Goal: Task Accomplishment & Management: Use online tool/utility

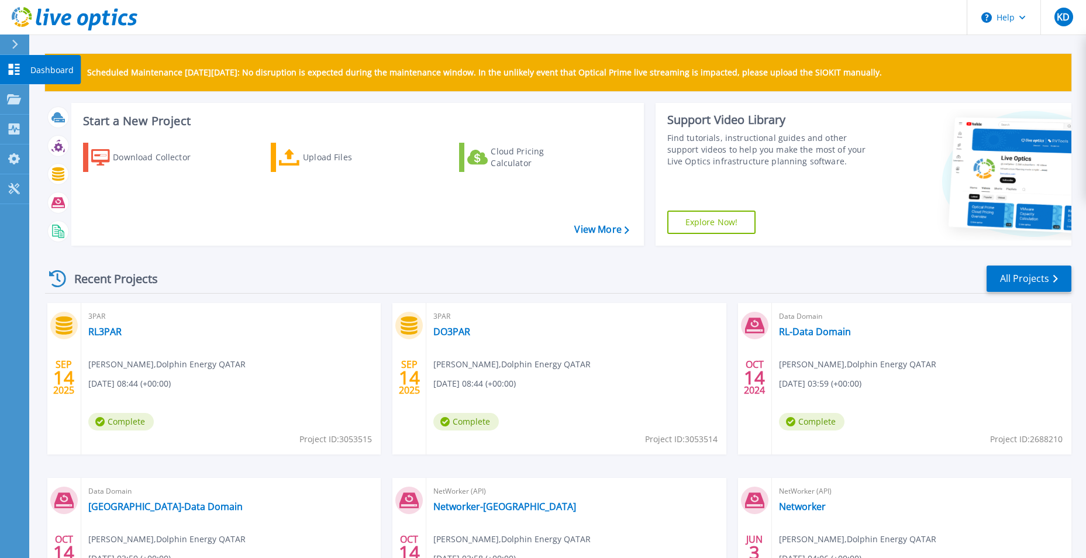
click at [15, 67] on icon at bounding box center [14, 69] width 14 height 11
click at [50, 94] on p "Projects" at bounding box center [45, 100] width 31 height 30
click at [600, 231] on link "View More" at bounding box center [602, 229] width 54 height 11
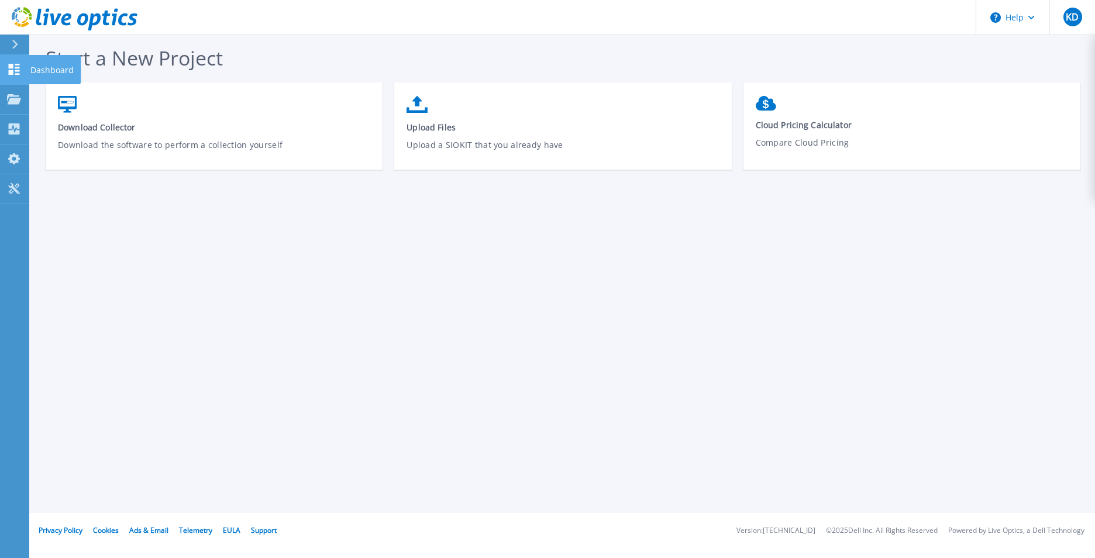
drag, startPoint x: 9, startPoint y: 69, endPoint x: 15, endPoint y: 69, distance: 6.4
click at [9, 69] on icon at bounding box center [14, 69] width 14 height 11
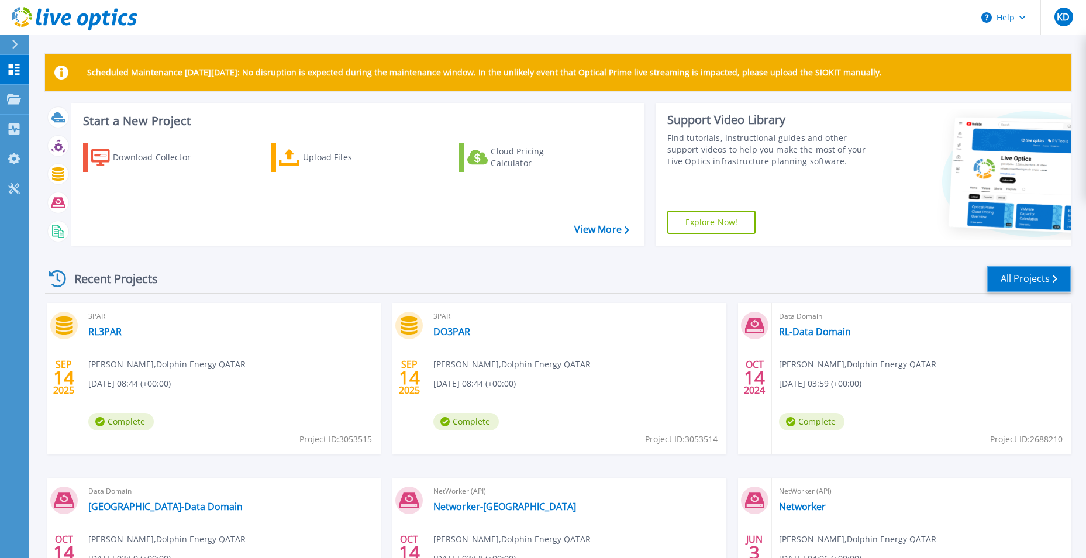
click at [1030, 276] on link "All Projects" at bounding box center [1029, 279] width 85 height 26
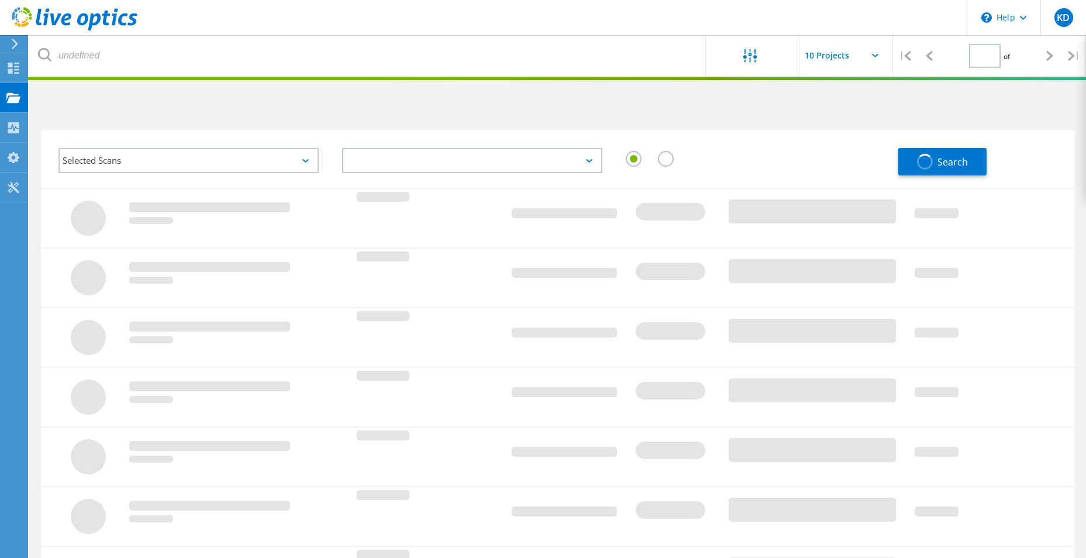
type input "1"
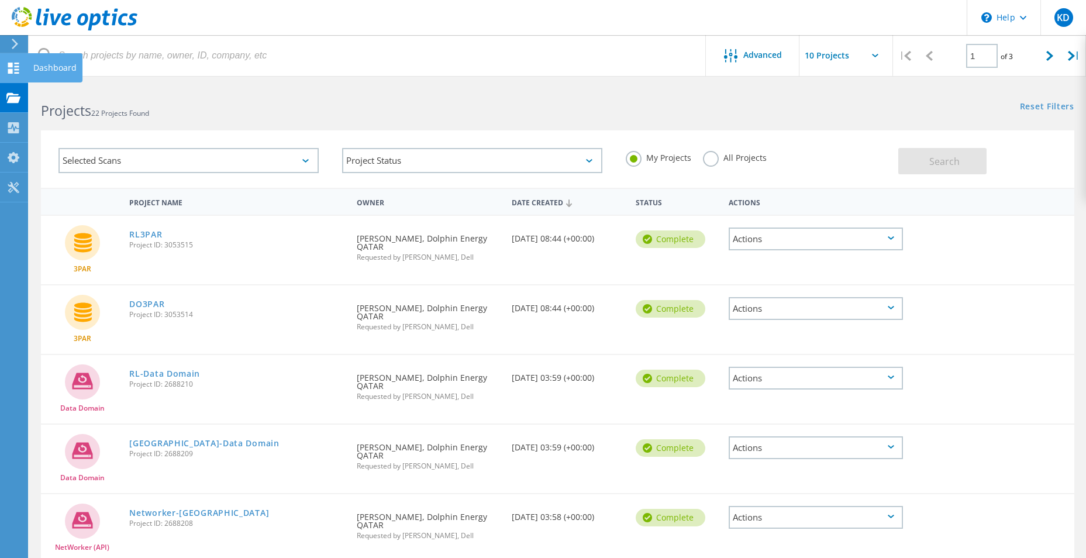
click at [32, 66] on div "Dashboard" at bounding box center [54, 67] width 55 height 29
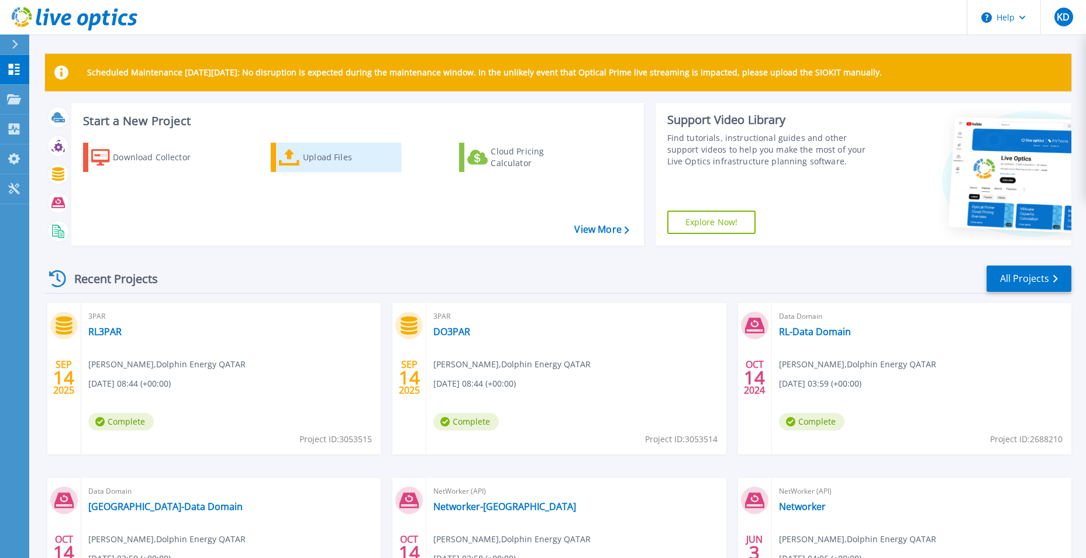
click at [321, 157] on div "Upload Files" at bounding box center [350, 157] width 94 height 23
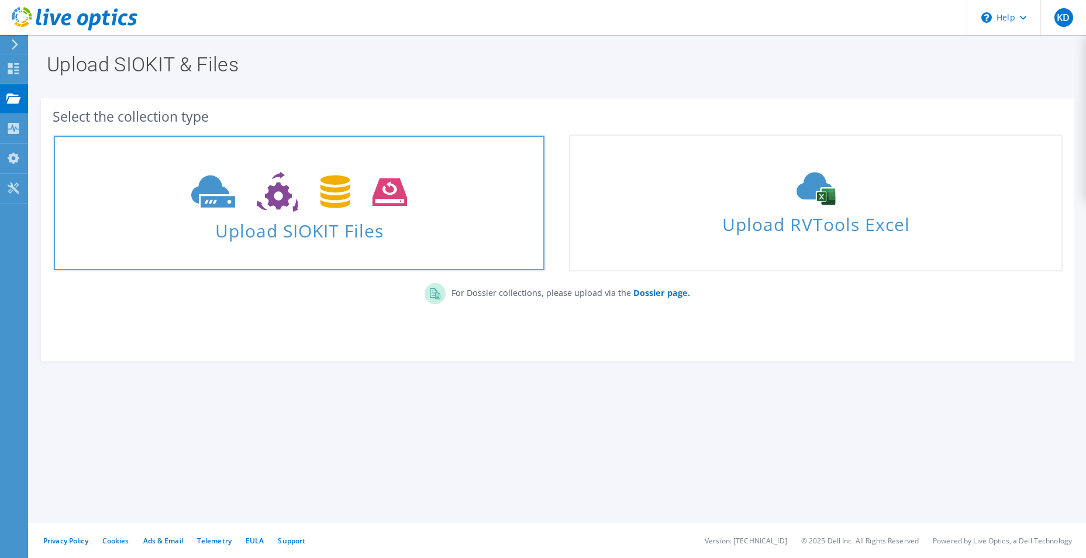
click at [330, 225] on span "Upload SIOKIT Files" at bounding box center [299, 227] width 491 height 25
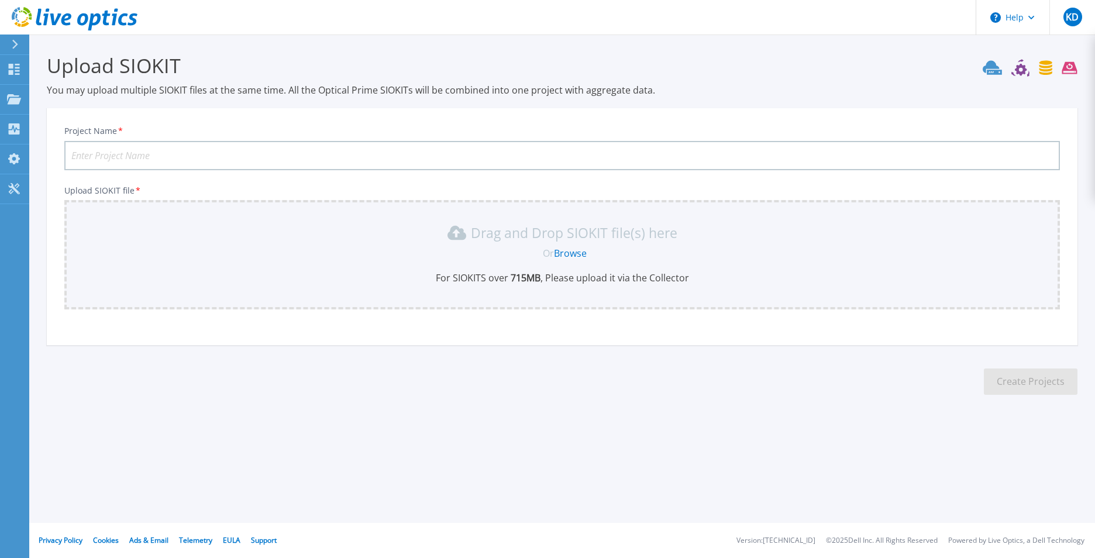
click at [111, 152] on input "Project Name *" at bounding box center [562, 155] width 996 height 29
type input "Networker2025"
click at [569, 251] on link "Browse" at bounding box center [570, 253] width 33 height 13
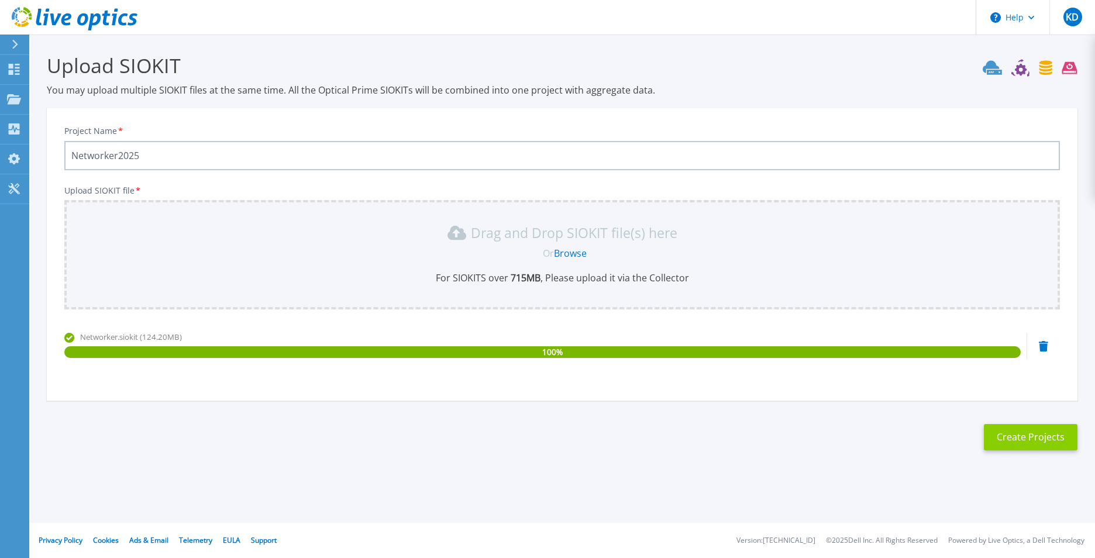
click at [1018, 435] on button "Create Projects" at bounding box center [1031, 437] width 94 height 26
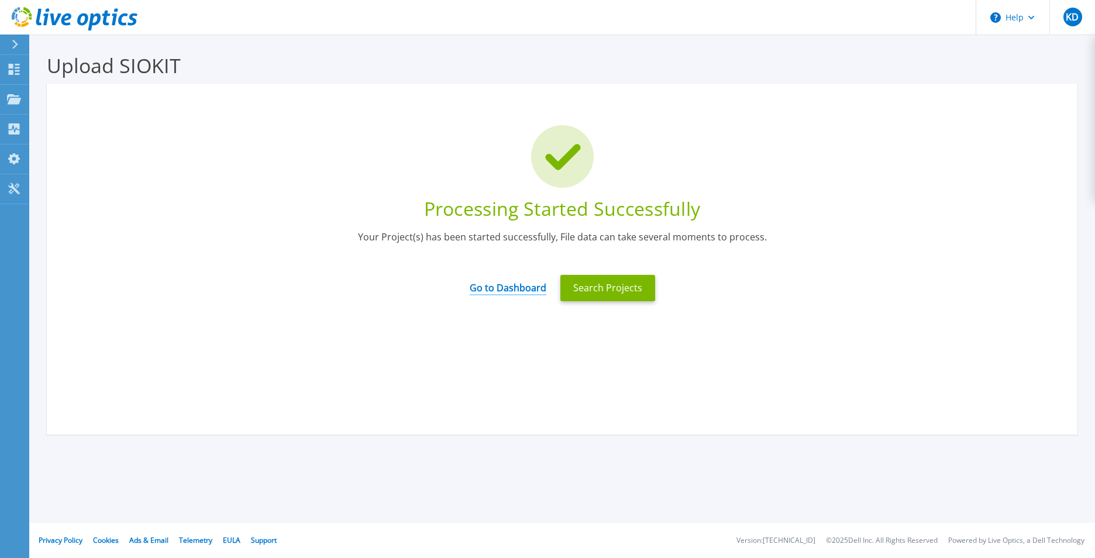
click at [499, 286] on link "Go to Dashboard" at bounding box center [508, 284] width 77 height 23
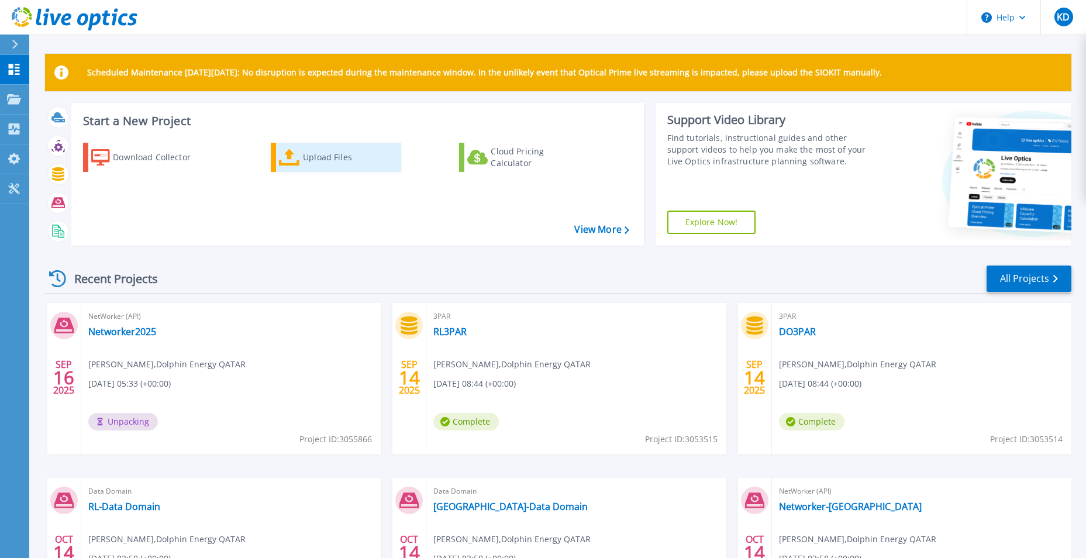
click at [345, 156] on div "Upload Files" at bounding box center [350, 157] width 94 height 23
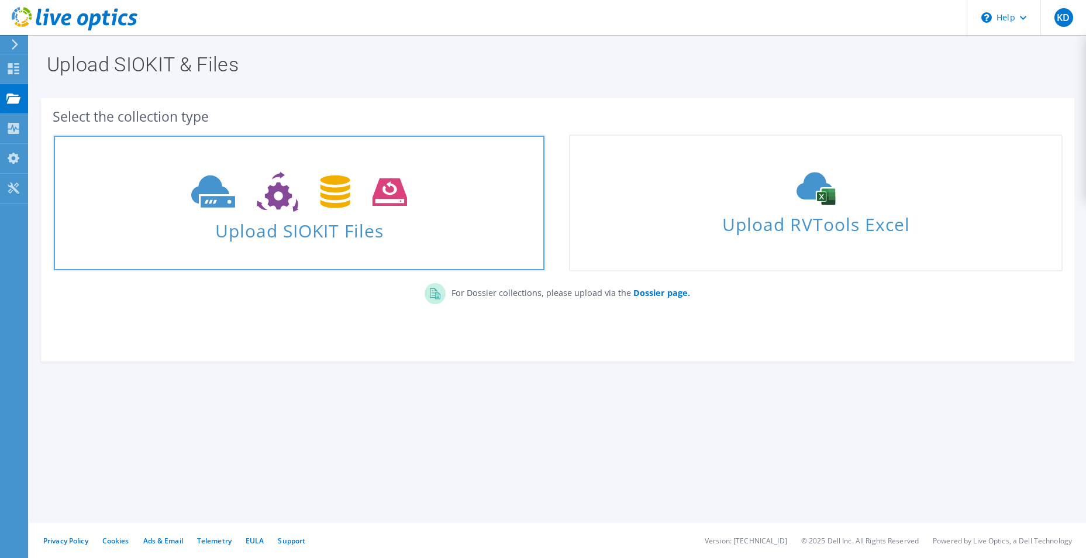
click at [290, 201] on icon at bounding box center [299, 192] width 216 height 40
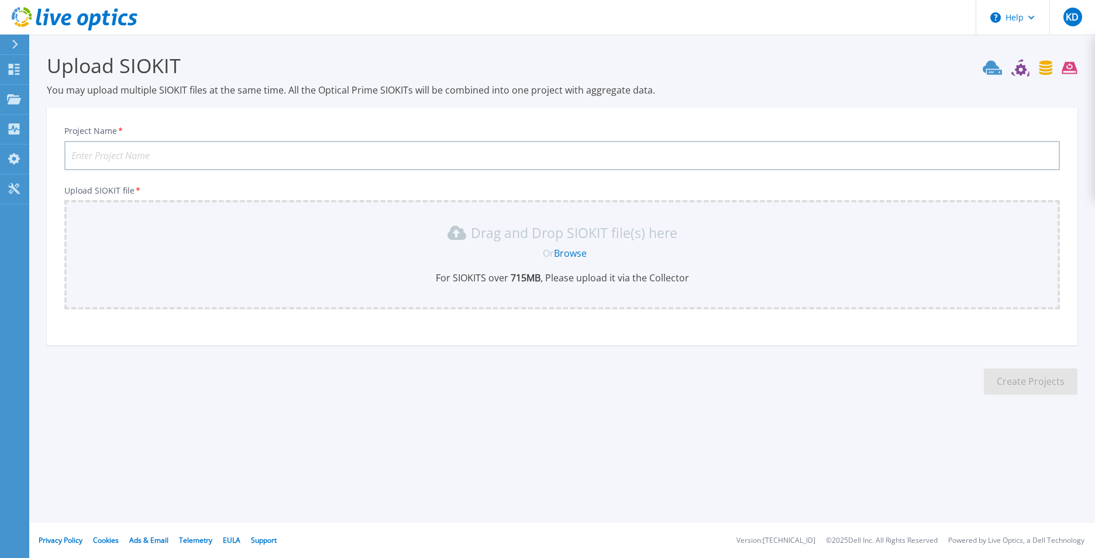
click at [162, 153] on input "Project Name *" at bounding box center [562, 155] width 996 height 29
type input "DohaDD2025"
click at [575, 252] on link "Browse" at bounding box center [570, 253] width 33 height 13
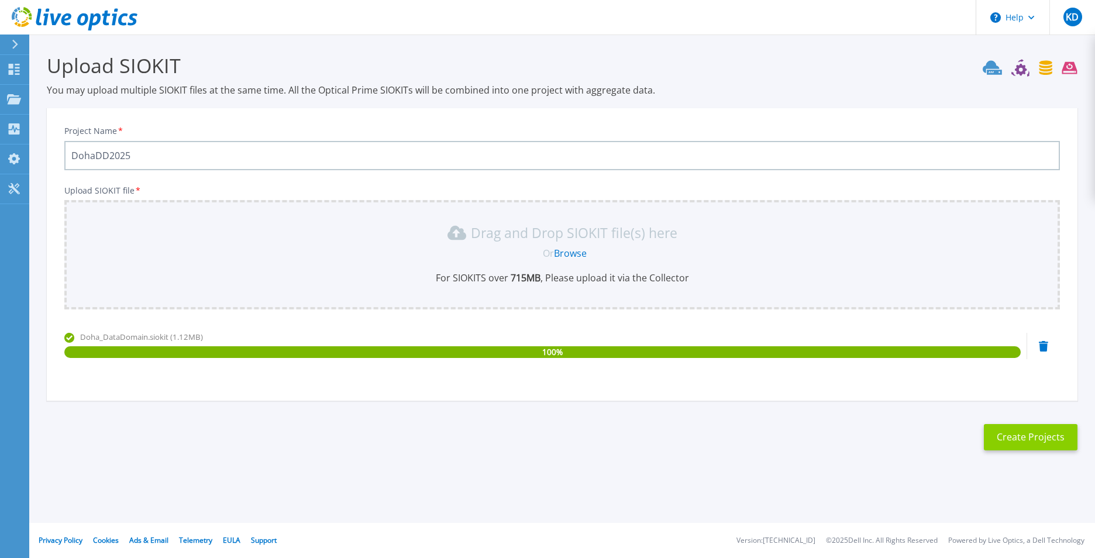
click at [1024, 436] on button "Create Projects" at bounding box center [1031, 437] width 94 height 26
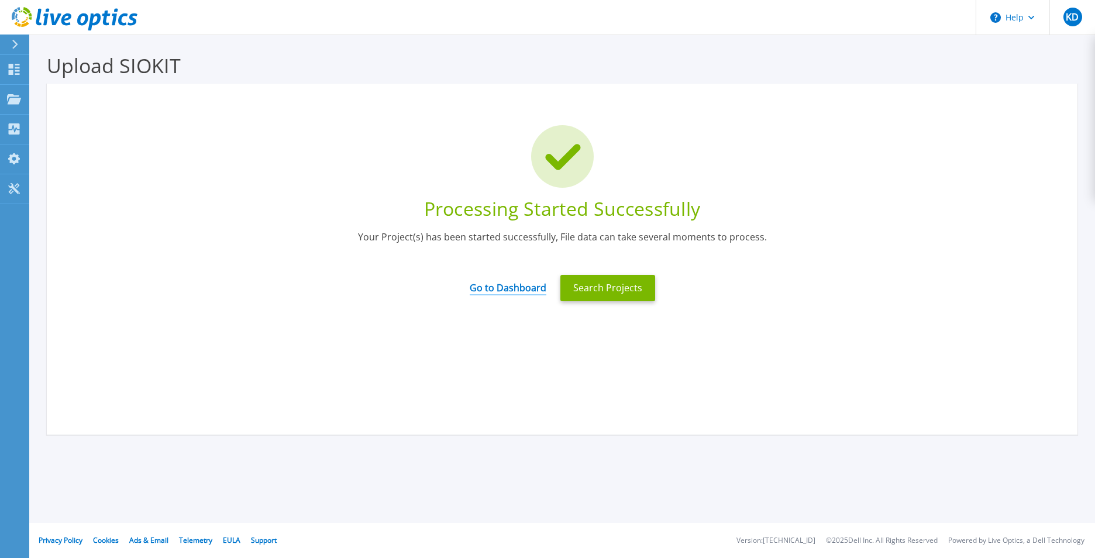
click at [515, 287] on link "Go to Dashboard" at bounding box center [508, 284] width 77 height 23
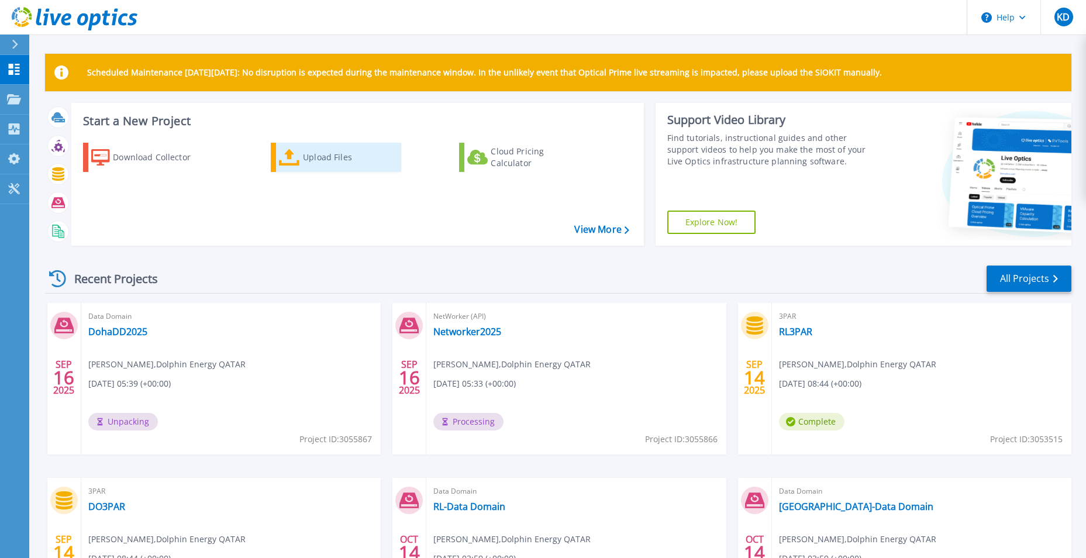
click at [324, 156] on div "Upload Files" at bounding box center [350, 157] width 94 height 23
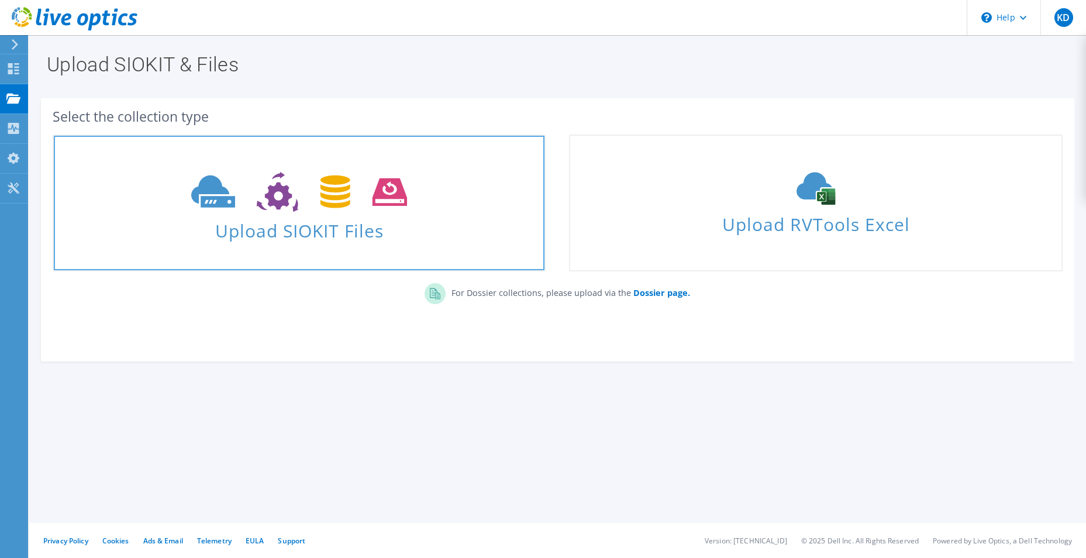
click at [302, 204] on icon at bounding box center [299, 192] width 216 height 40
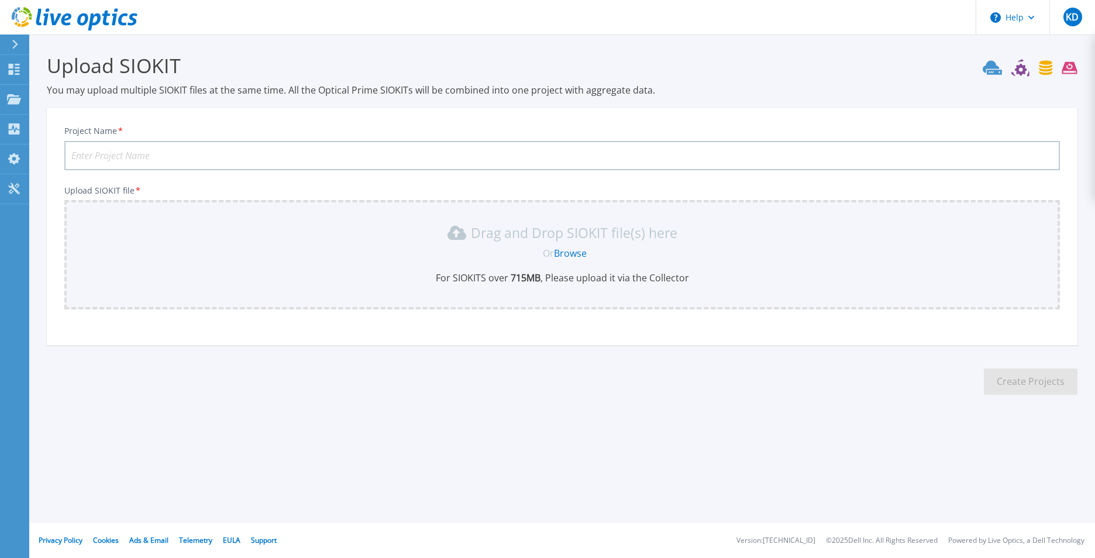
click at [136, 154] on input "Project Name *" at bounding box center [562, 155] width 996 height 29
type input "RLDD2025"
click at [570, 255] on link "Browse" at bounding box center [570, 253] width 33 height 13
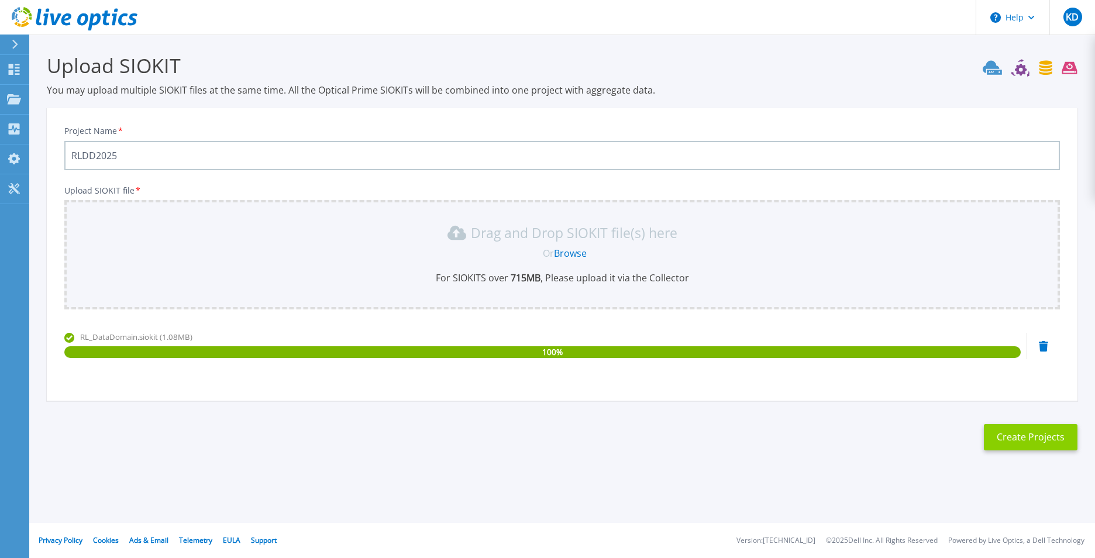
click at [1029, 435] on button "Create Projects" at bounding box center [1031, 437] width 94 height 26
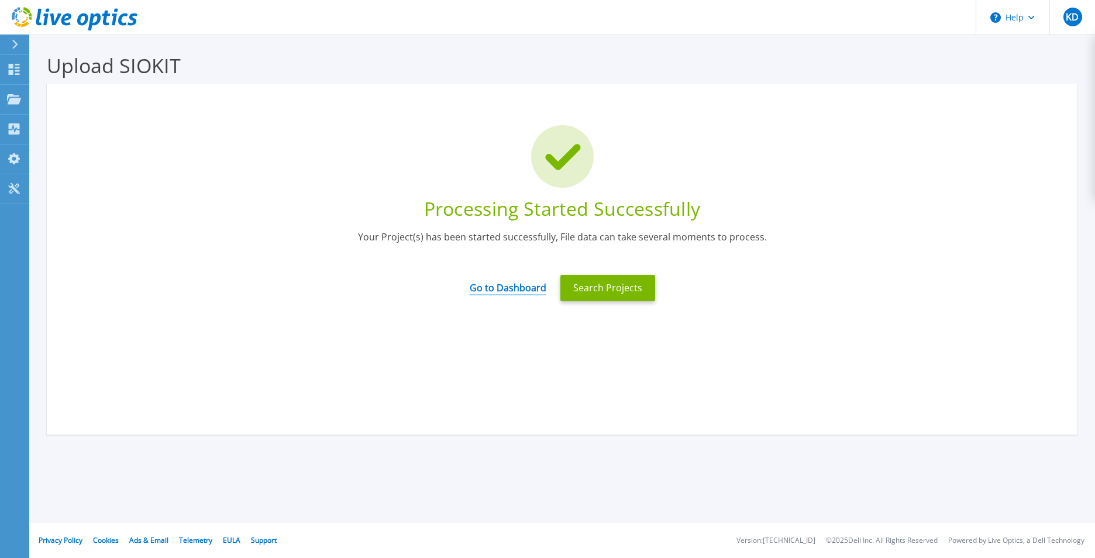
click at [498, 291] on link "Go to Dashboard" at bounding box center [508, 284] width 77 height 23
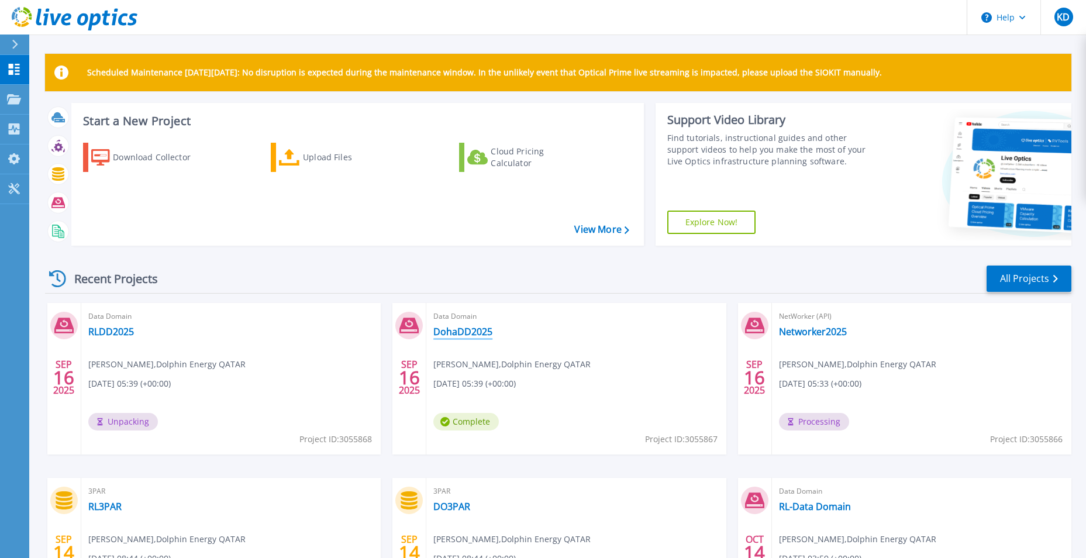
click at [473, 331] on link "DohaDD2025" at bounding box center [463, 332] width 59 height 12
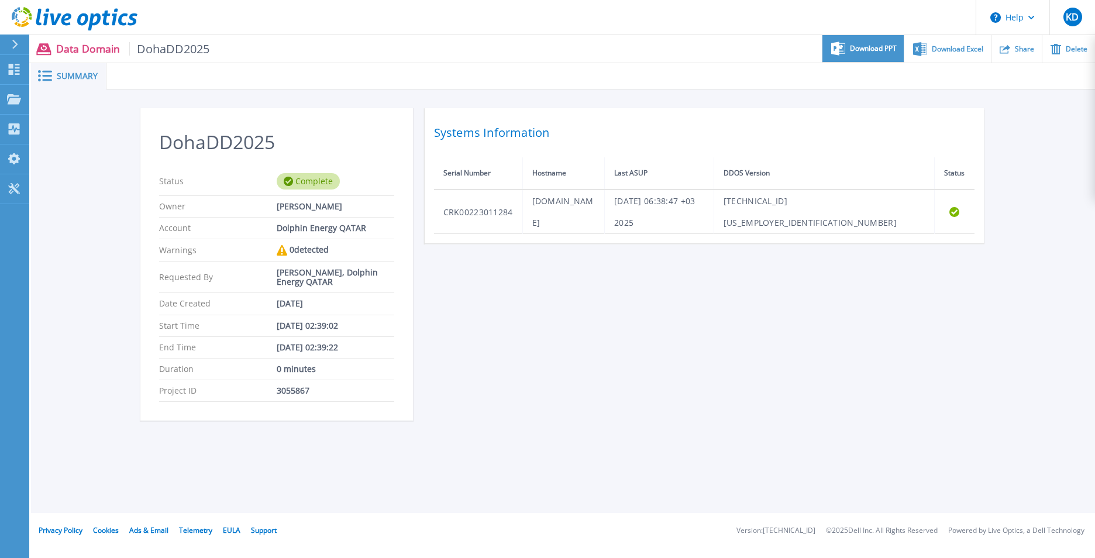
click at [873, 46] on span "Download PPT" at bounding box center [873, 48] width 47 height 7
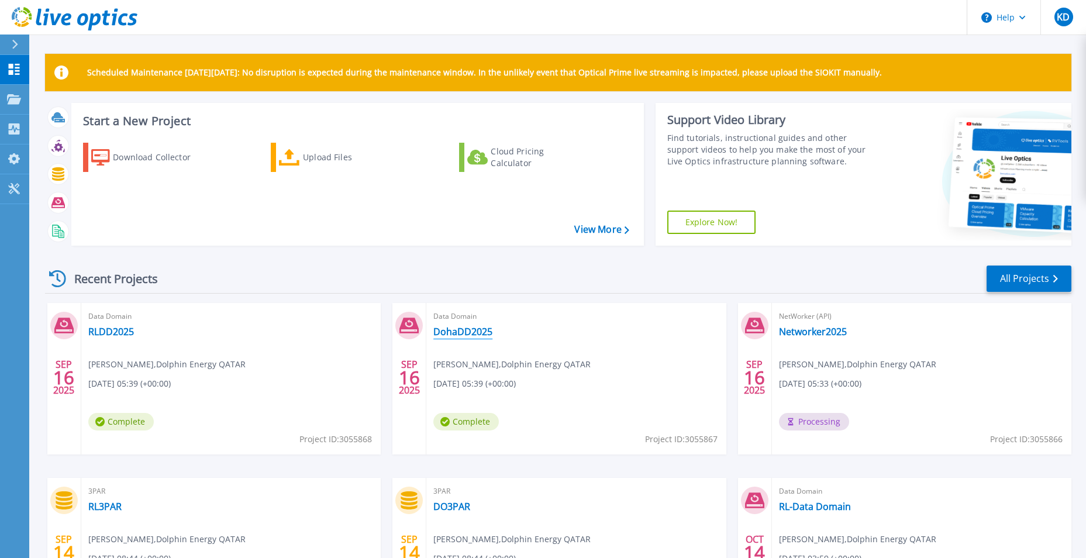
click at [467, 329] on link "DohaDD2025" at bounding box center [463, 332] width 59 height 12
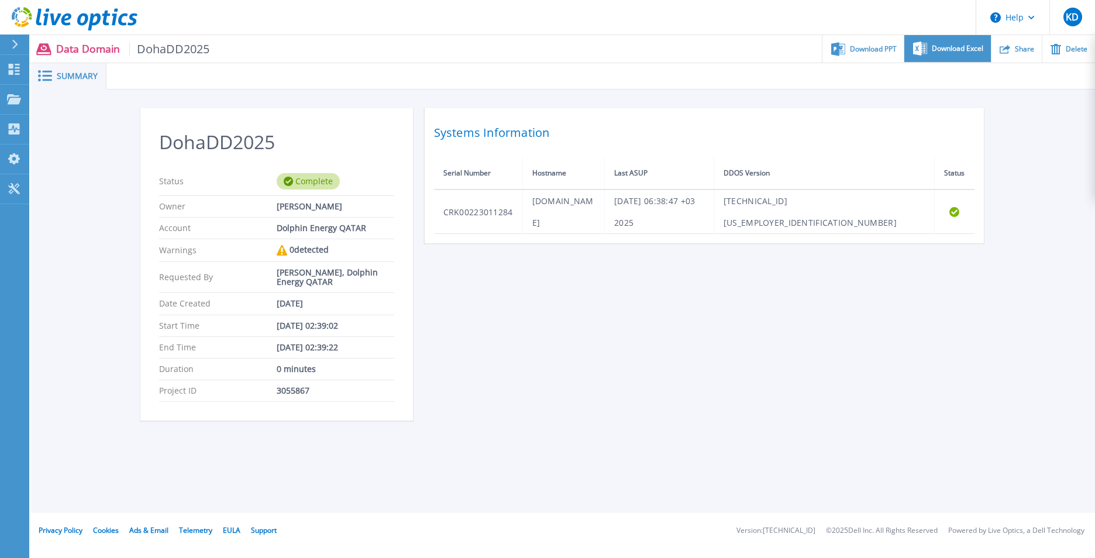
click at [950, 47] on span "Download Excel" at bounding box center [957, 48] width 51 height 7
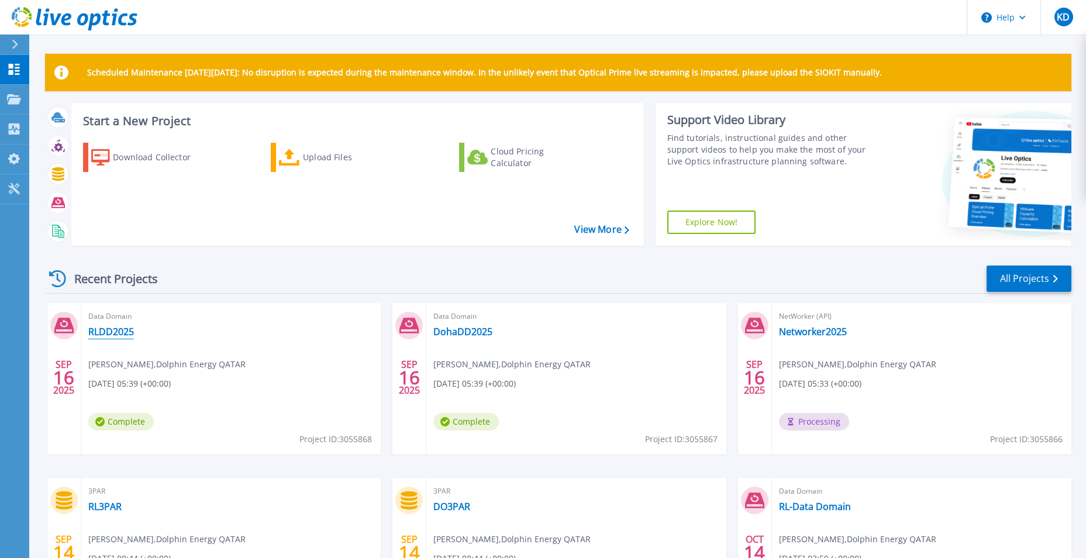
click at [109, 330] on link "RLDD2025" at bounding box center [111, 332] width 46 height 12
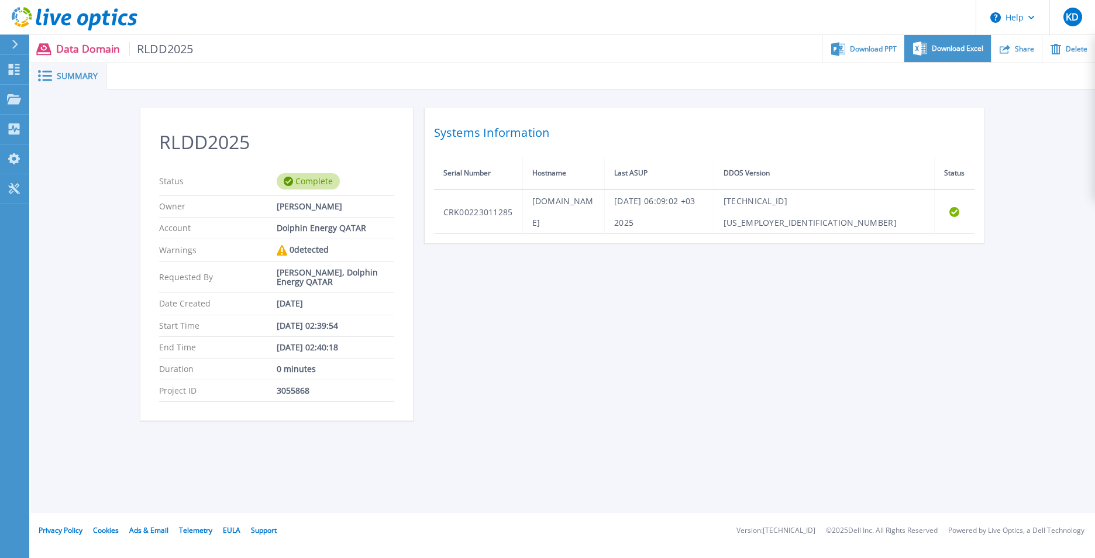
click at [955, 46] on span "Download Excel" at bounding box center [957, 48] width 51 height 7
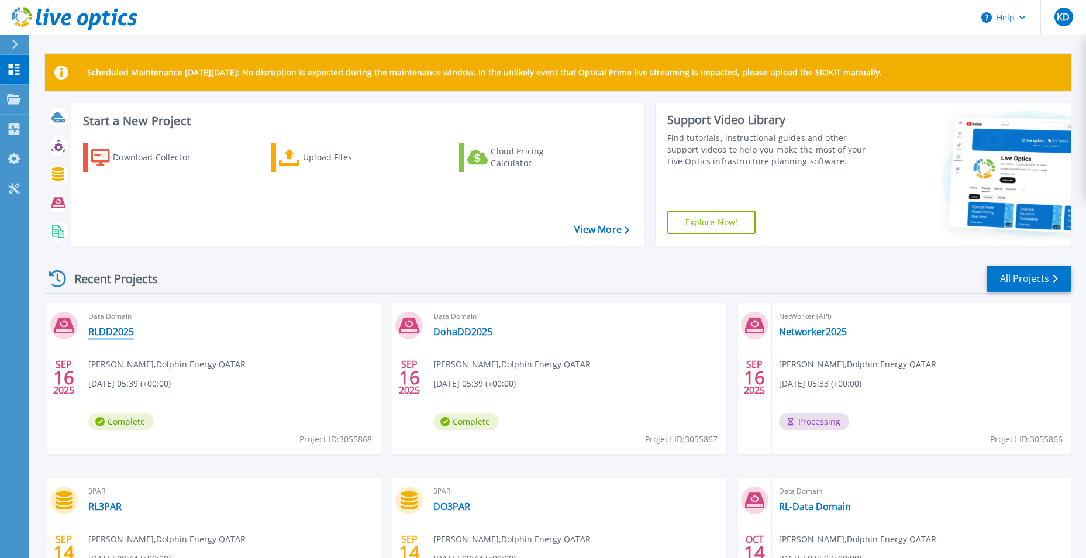
click at [123, 330] on link "RLDD2025" at bounding box center [111, 332] width 46 height 12
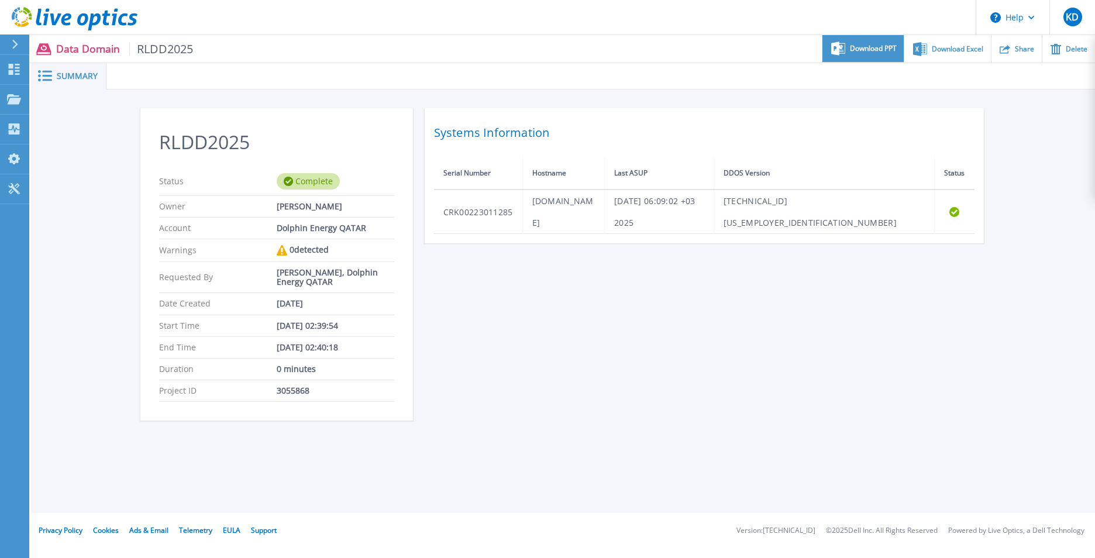
click at [868, 47] on span "Download PPT" at bounding box center [873, 48] width 47 height 7
click at [13, 43] on icon at bounding box center [15, 44] width 6 height 9
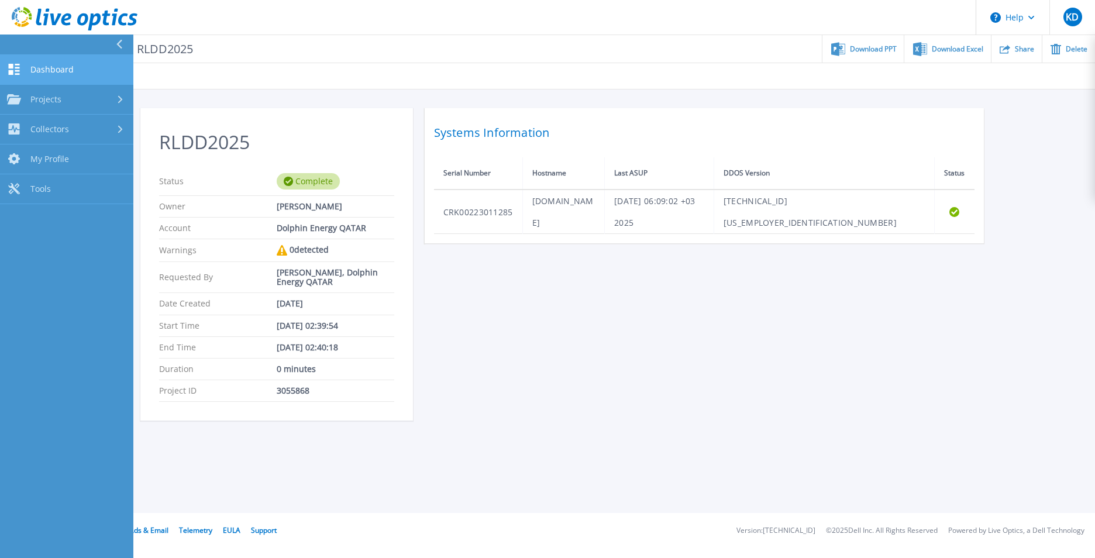
click at [55, 69] on span "Dashboard" at bounding box center [51, 69] width 43 height 11
